Goal: Information Seeking & Learning: Learn about a topic

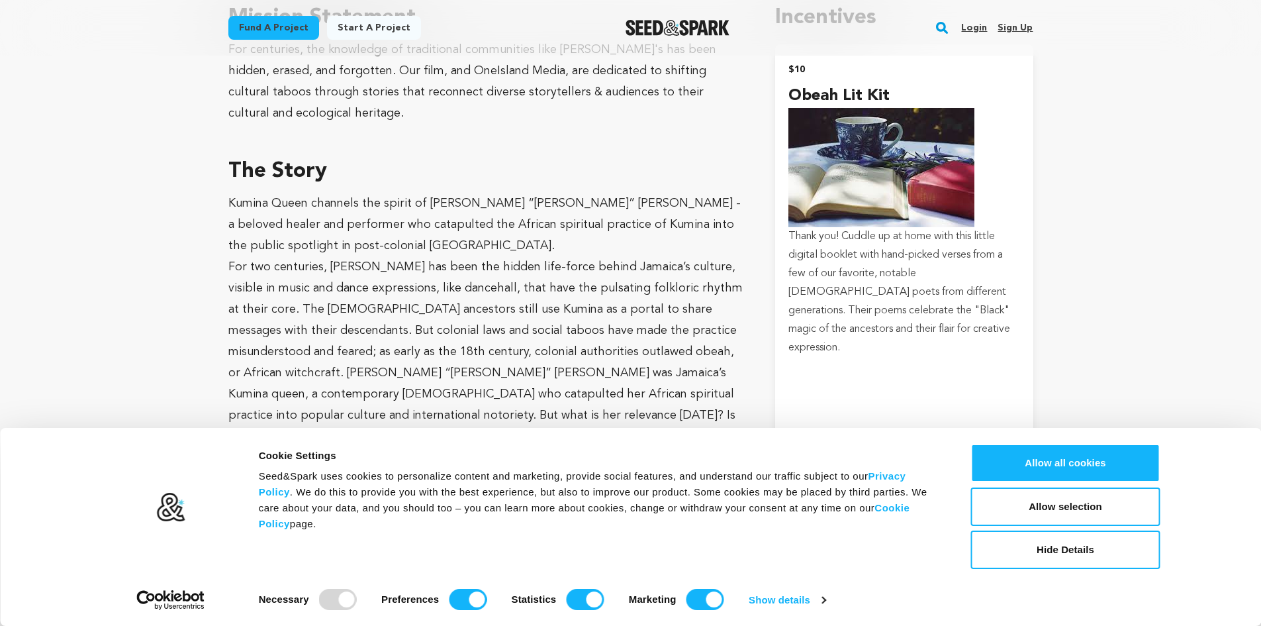
scroll to position [818, 0]
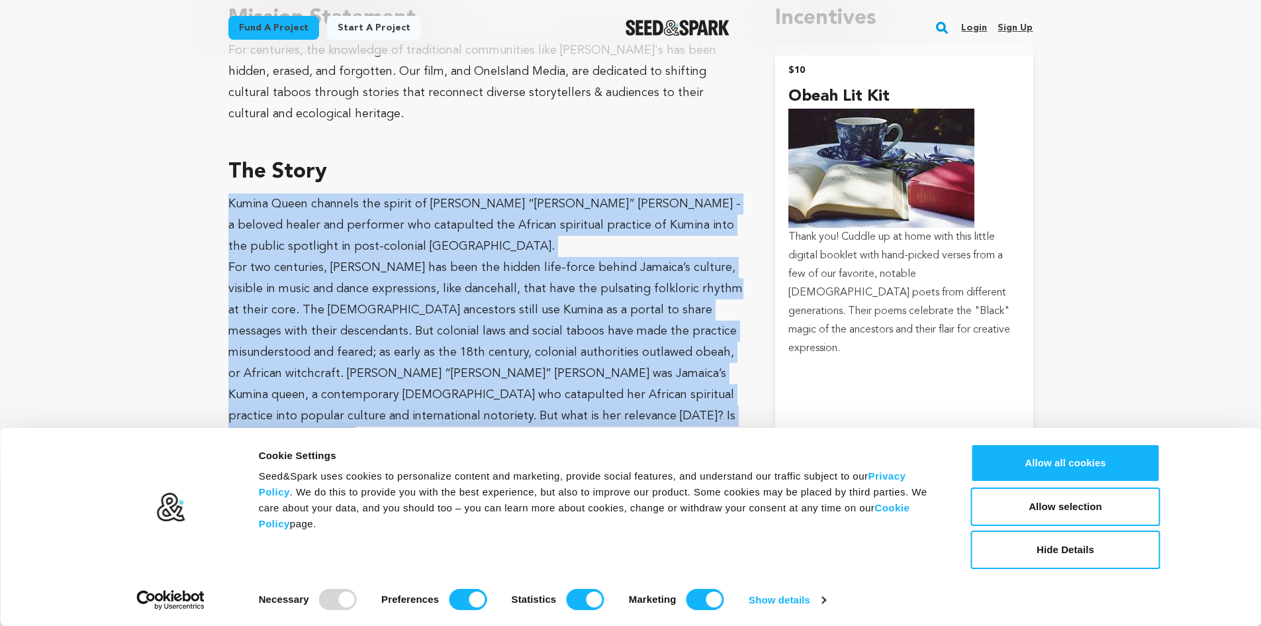
drag, startPoint x: 229, startPoint y: 186, endPoint x: 576, endPoint y: 405, distance: 410.3
copy div "Kumina Queen channels the spirit of [PERSON_NAME] “[PERSON_NAME]” [PERSON_NAME]…"
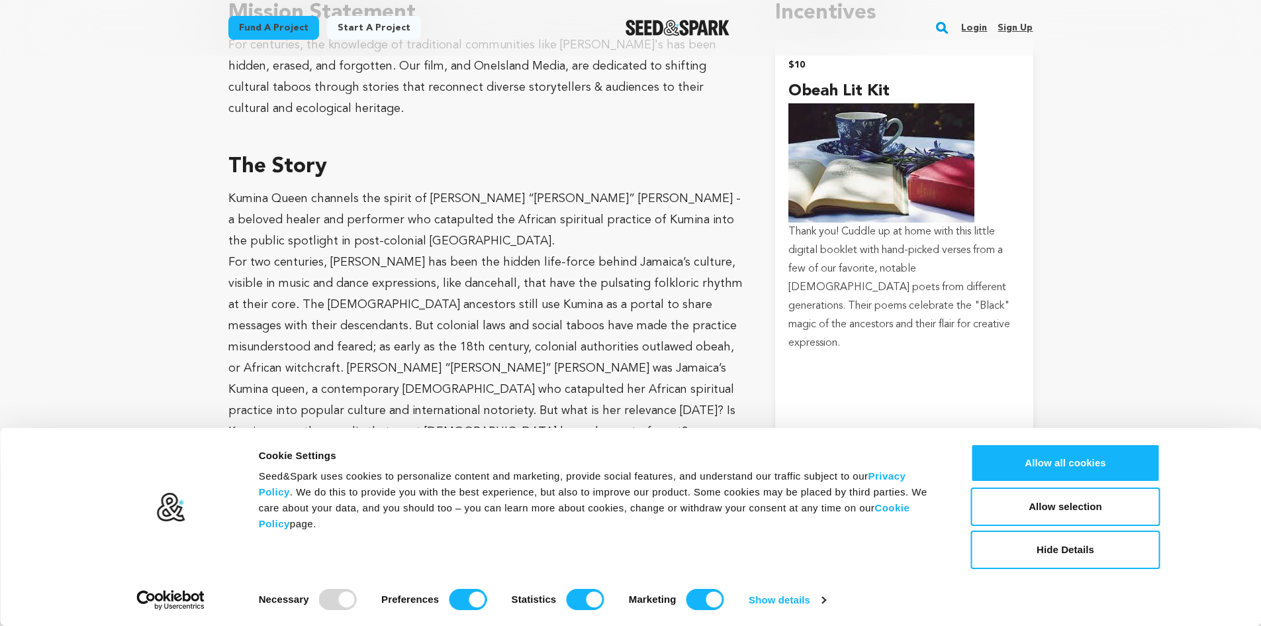
scroll to position [857, 0]
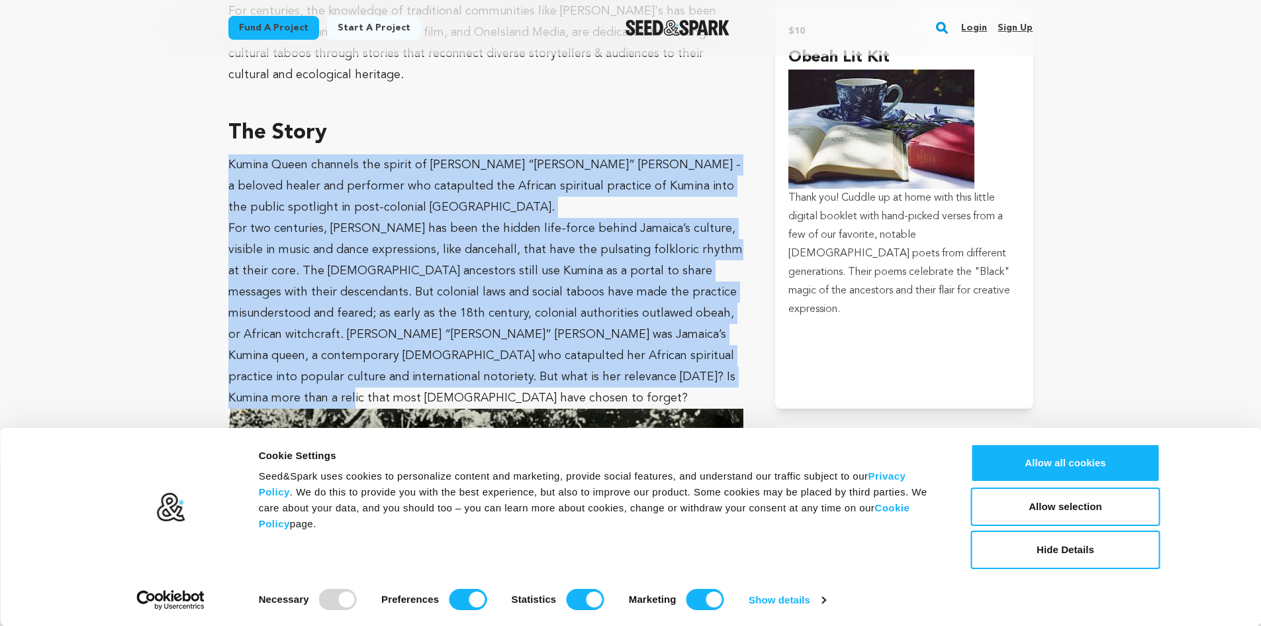
drag, startPoint x: 224, startPoint y: 147, endPoint x: 700, endPoint y: 371, distance: 526.2
copy div "Kumina Queen channels the spirit of [PERSON_NAME] “[PERSON_NAME]” [PERSON_NAME]…"
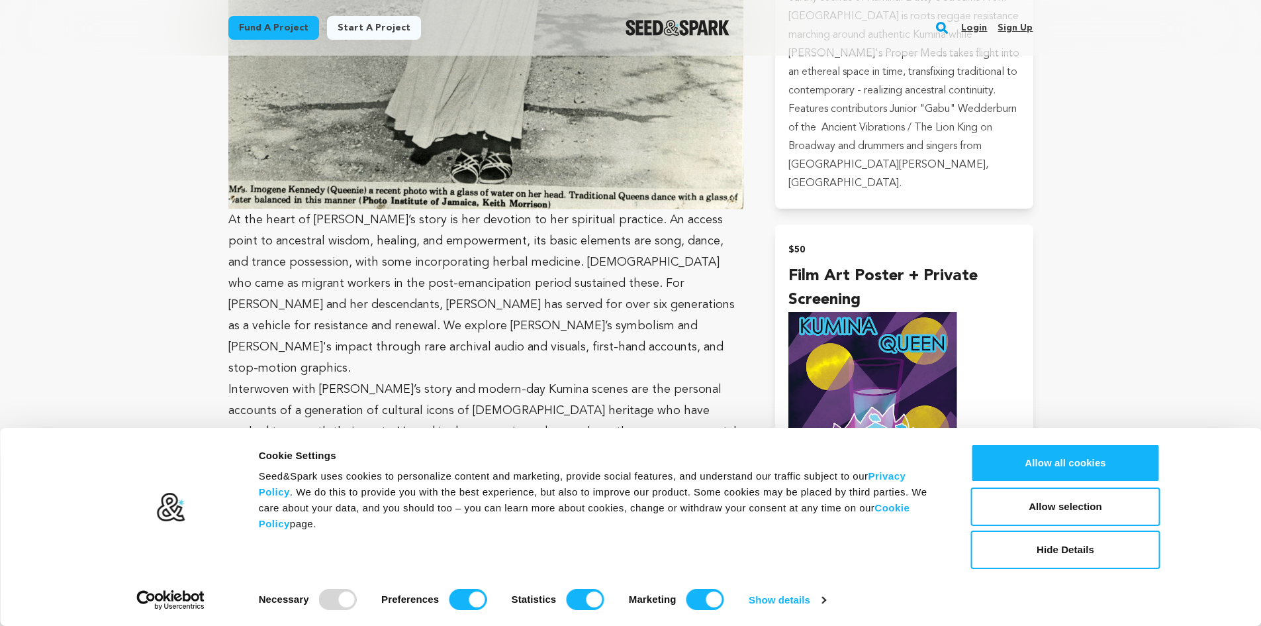
scroll to position [1656, 0]
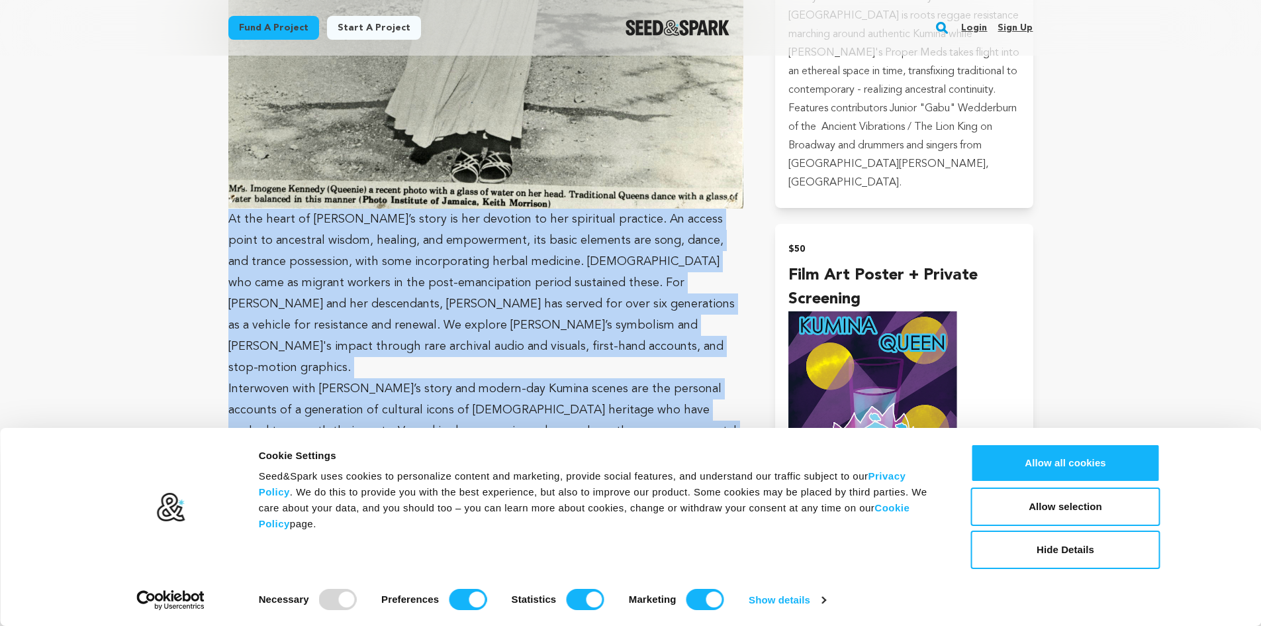
drag, startPoint x: 228, startPoint y: 200, endPoint x: 749, endPoint y: 411, distance: 562.2
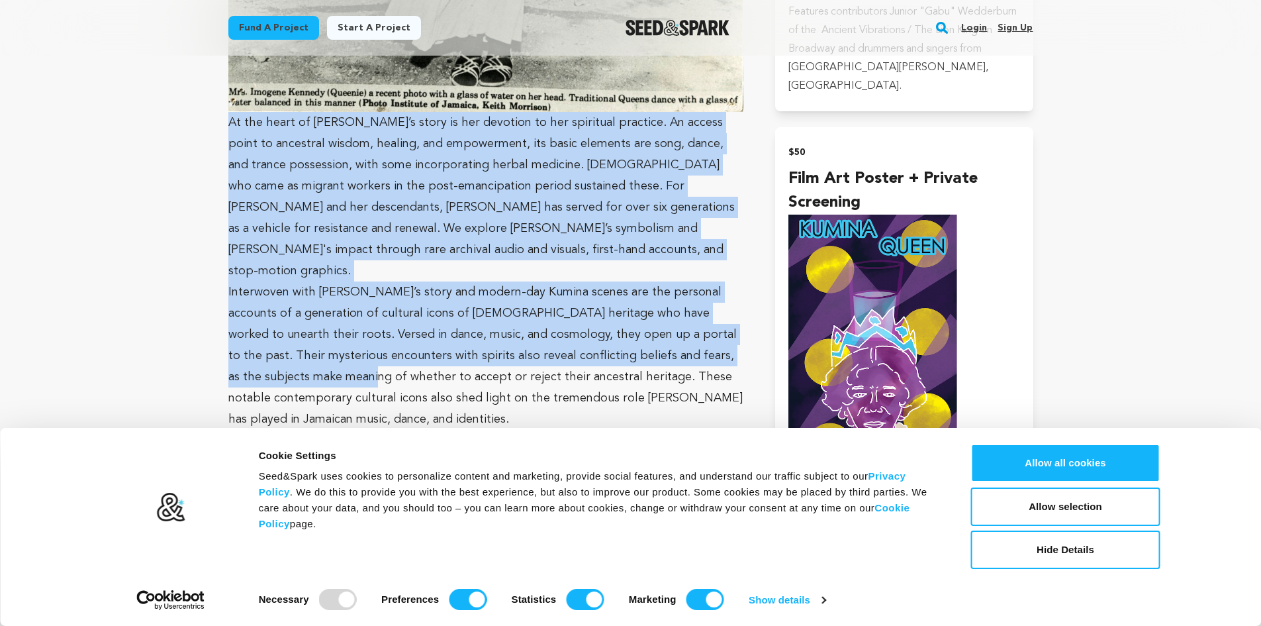
scroll to position [1752, 0]
click at [700, 282] on p "Interwoven with [PERSON_NAME]’s story and modern-day Kumina scenes are the pers…" at bounding box center [486, 356] width 516 height 148
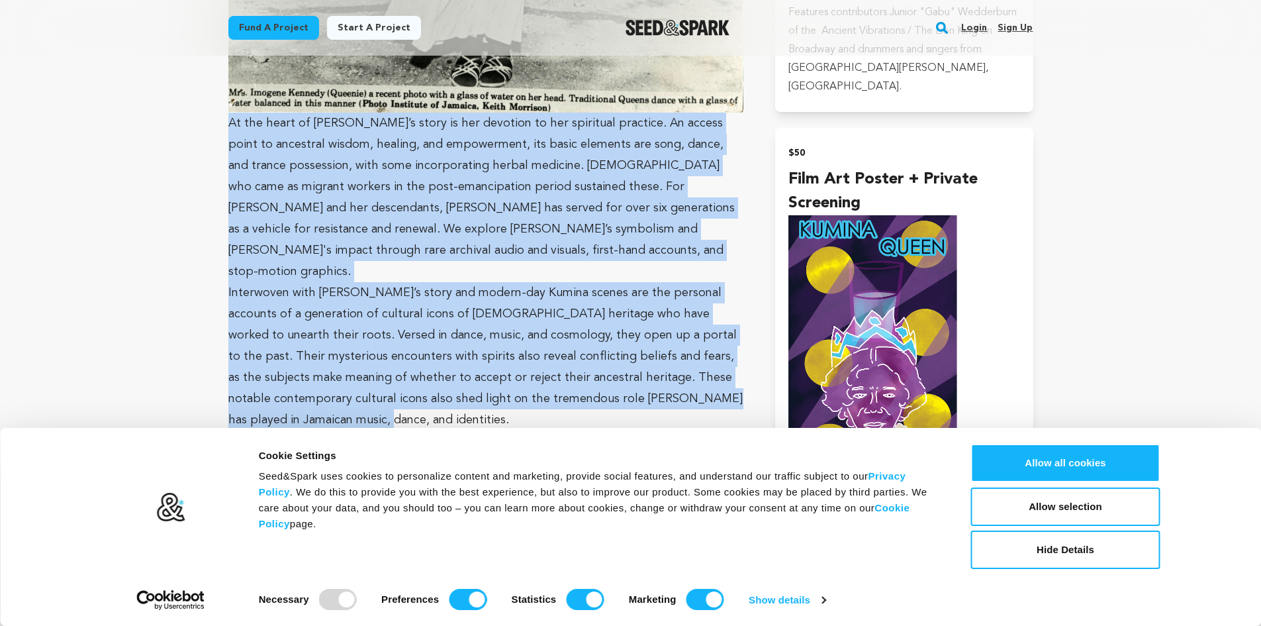
drag, startPoint x: 226, startPoint y: 105, endPoint x: 718, endPoint y: 362, distance: 554.3
click at [718, 362] on div "Fund a project Project details Kumina Queen [US_STATE][GEOGRAPHIC_DATA], [US_ST…" at bounding box center [630, 610] width 847 height 4613
copy div "Lo ips dolor si Ametcon’a elits do eiu temporin ut lab etdolorem aliquaen. Ad m…"
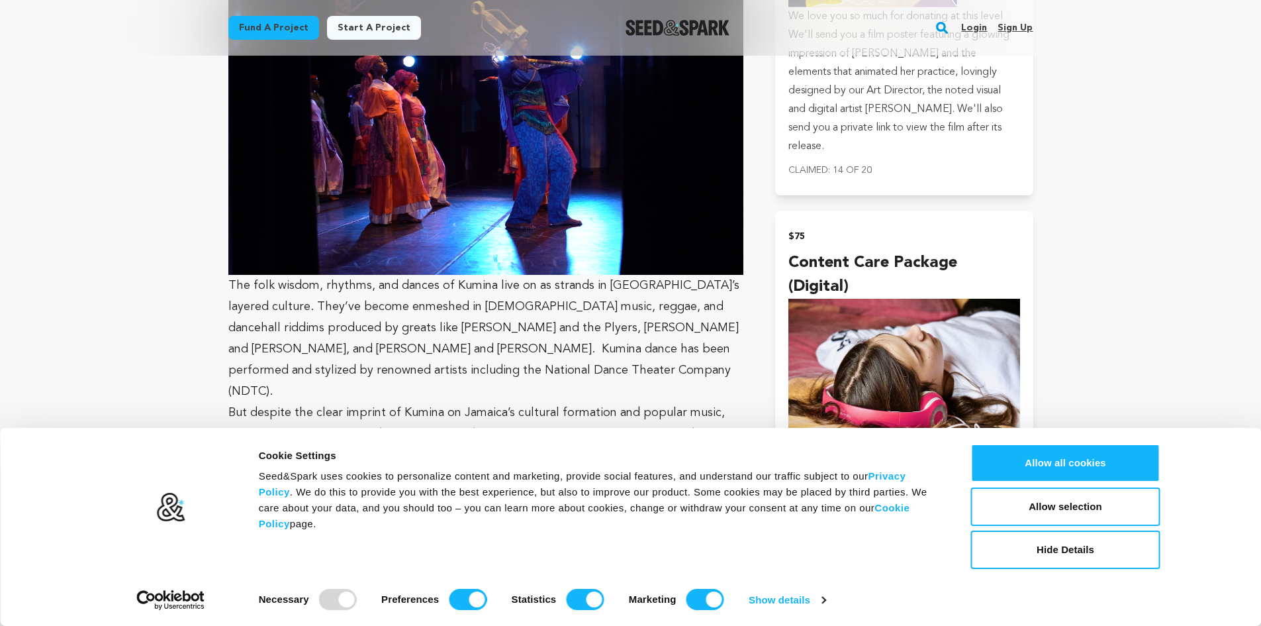
scroll to position [2199, 0]
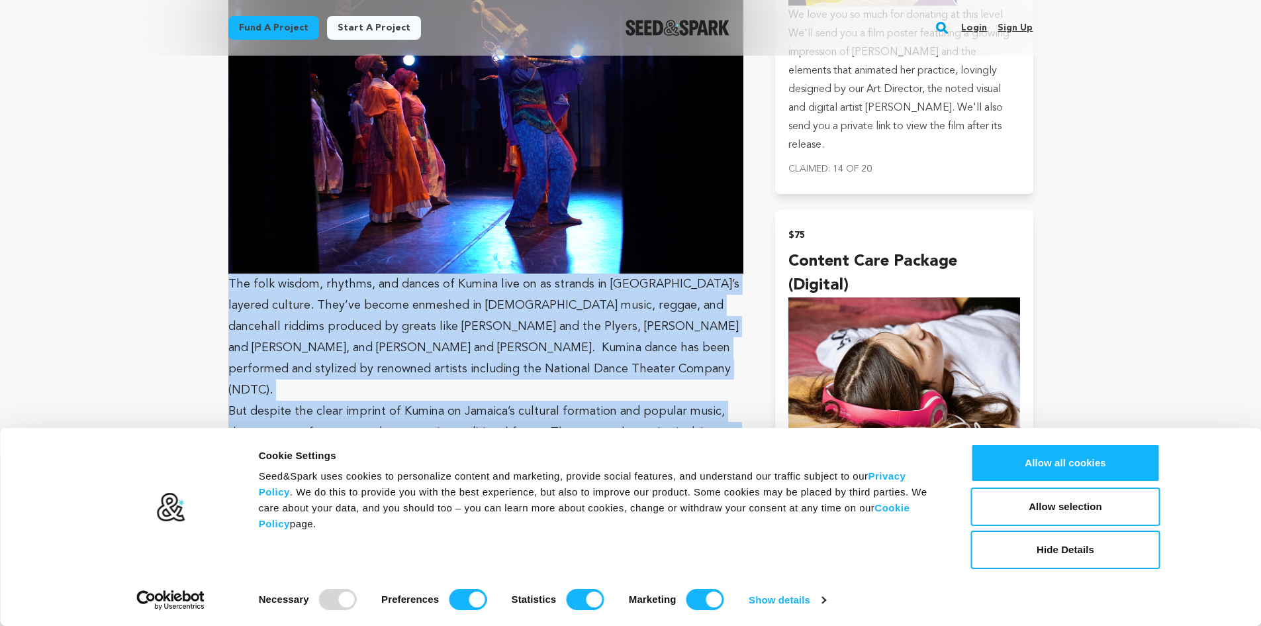
drag, startPoint x: 224, startPoint y: 224, endPoint x: 715, endPoint y: 406, distance: 523.5
click at [715, 406] on div "Fund a project Project details Kumina Queen [US_STATE][GEOGRAPHIC_DATA], [US_ST…" at bounding box center [630, 163] width 847 height 4613
copy div "The folk wisdom, rhythms, and dances of Kumina live on as strands in [GEOGRAPHI…"
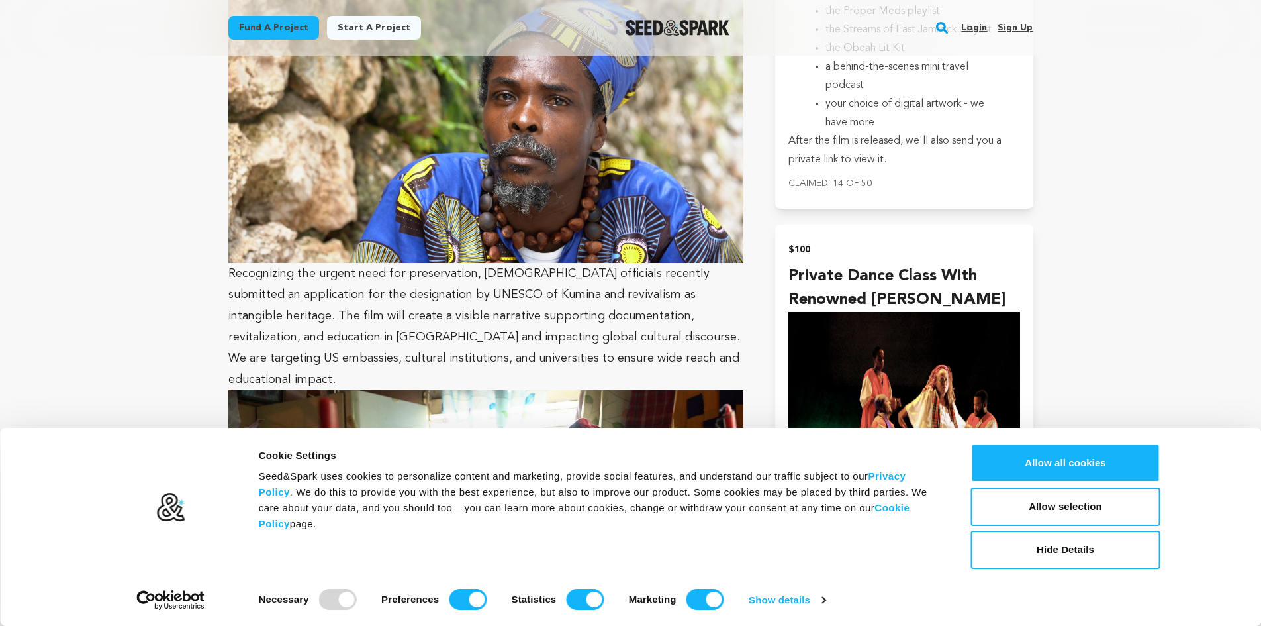
scroll to position [2733, 0]
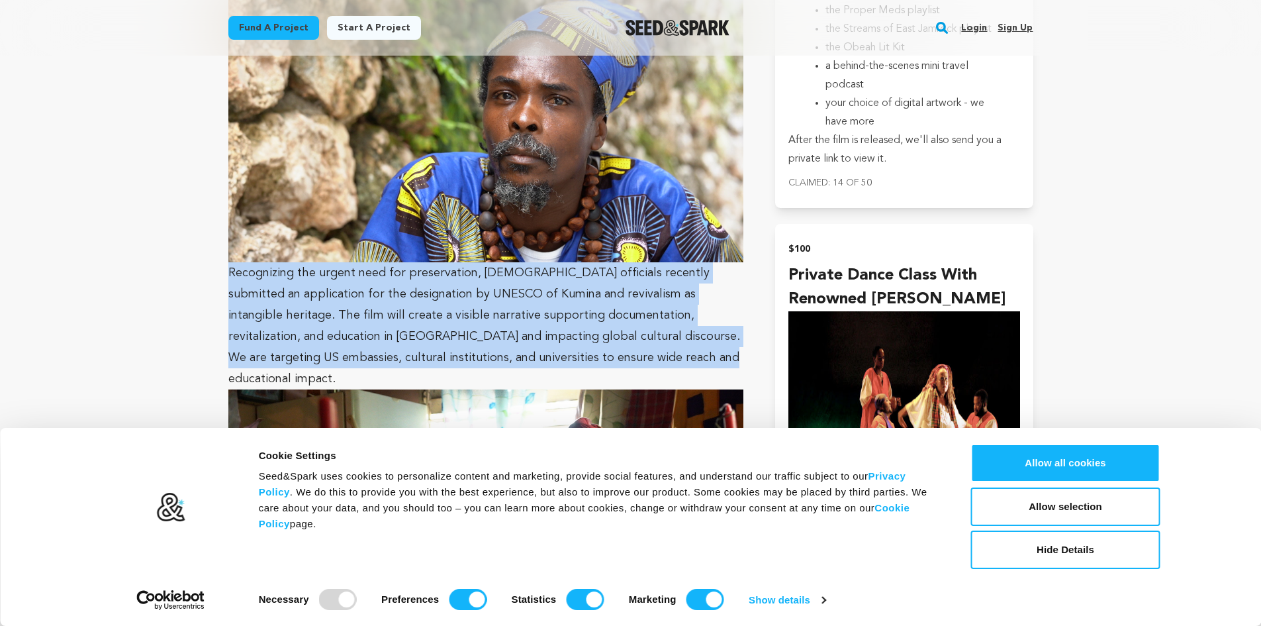
drag, startPoint x: 229, startPoint y: 191, endPoint x: 632, endPoint y: 271, distance: 410.3
click at [632, 271] on p "Recognizing the urgent need for preservation, [DEMOGRAPHIC_DATA] officials rece…" at bounding box center [486, 325] width 516 height 127
copy p "Recognizing the urgent need for preservation, [DEMOGRAPHIC_DATA] officials rece…"
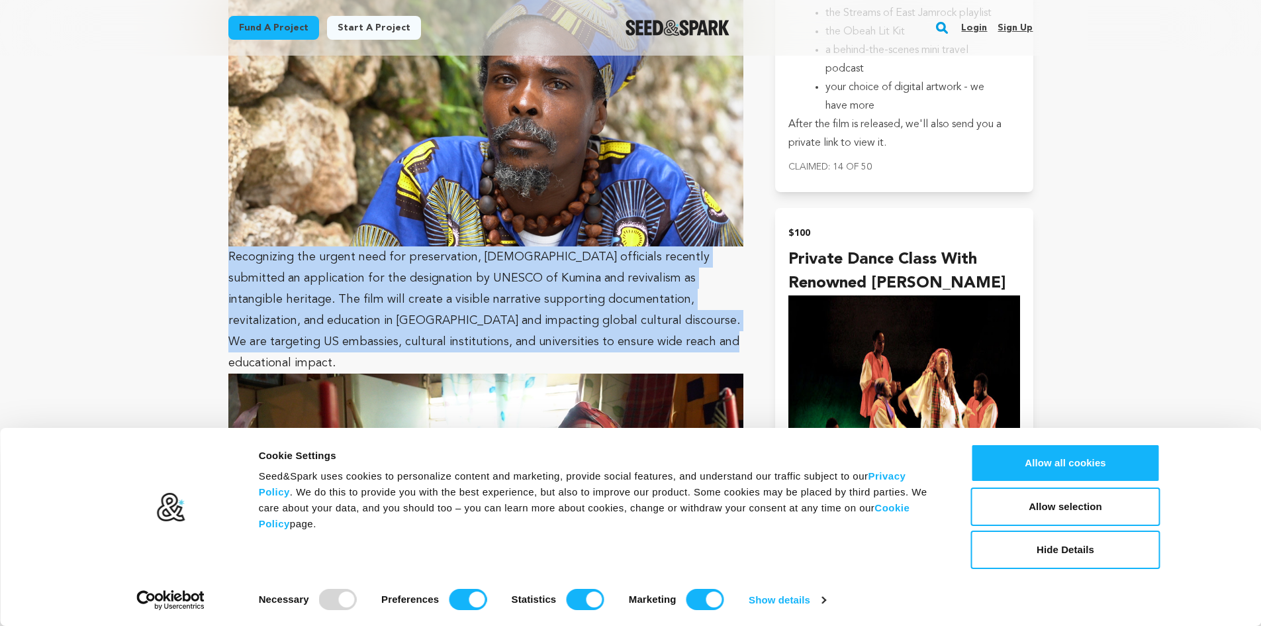
scroll to position [2748, 0]
